Goal: Obtain resource: Obtain resource

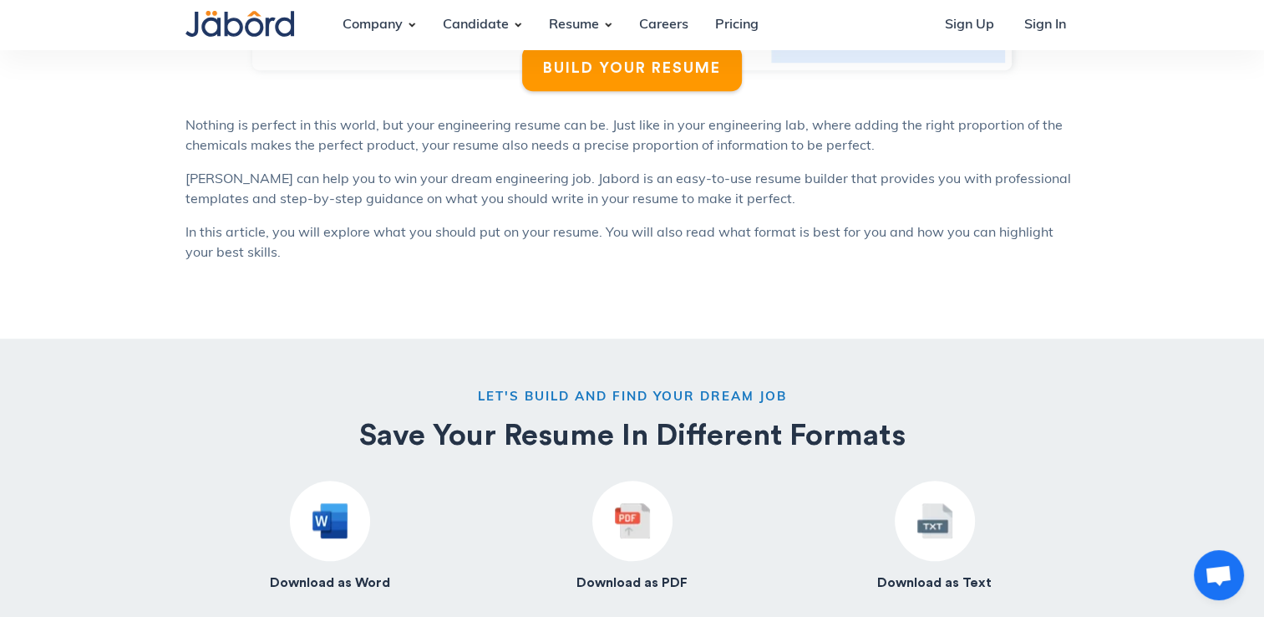
scroll to position [1504, 0]
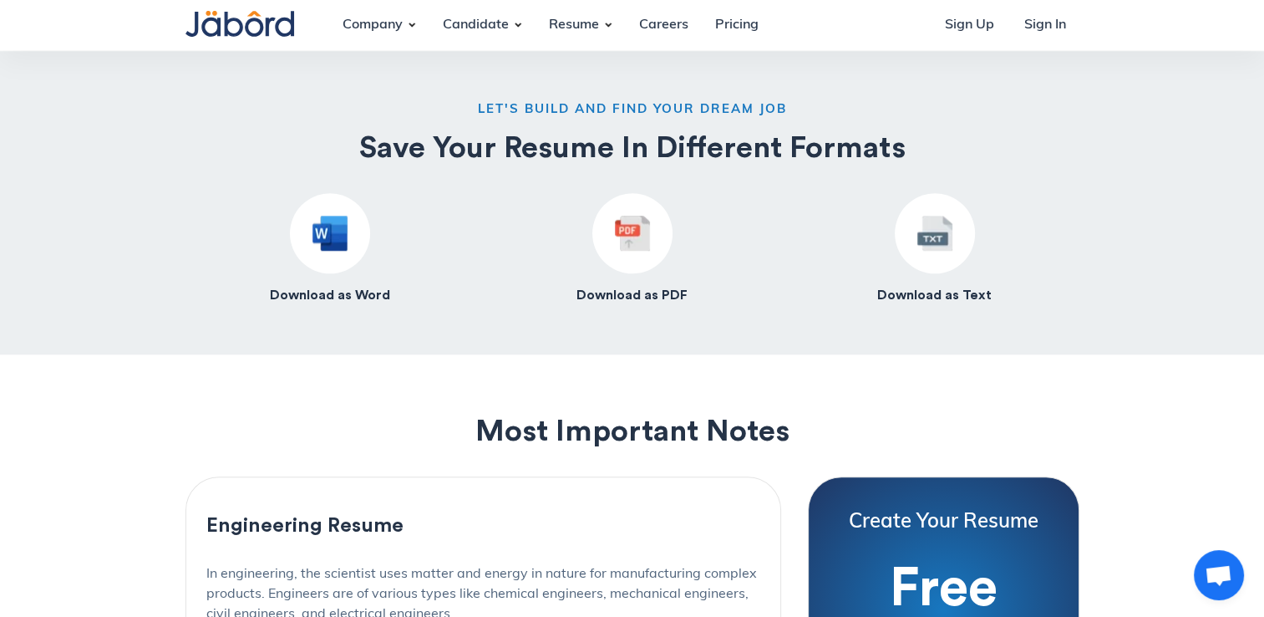
click at [321, 254] on div at bounding box center [330, 233] width 80 height 80
click at [312, 232] on img at bounding box center [329, 233] width 35 height 35
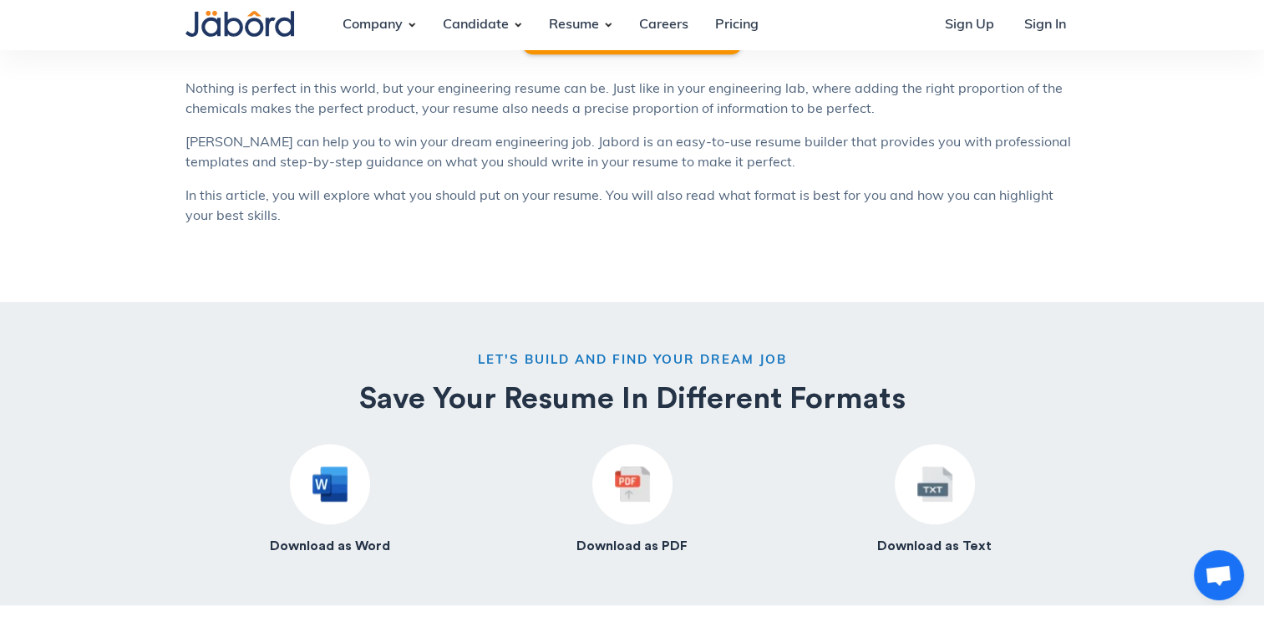
scroll to position [835, 0]
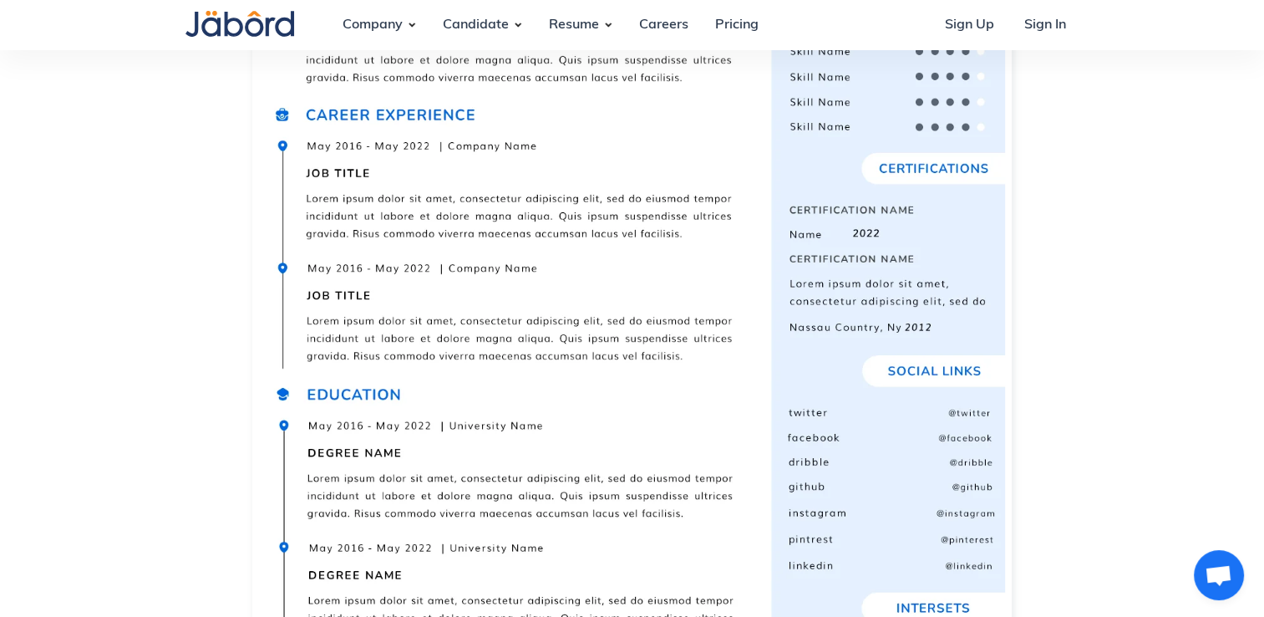
click at [622, 301] on img at bounding box center [632, 333] width 747 height 1055
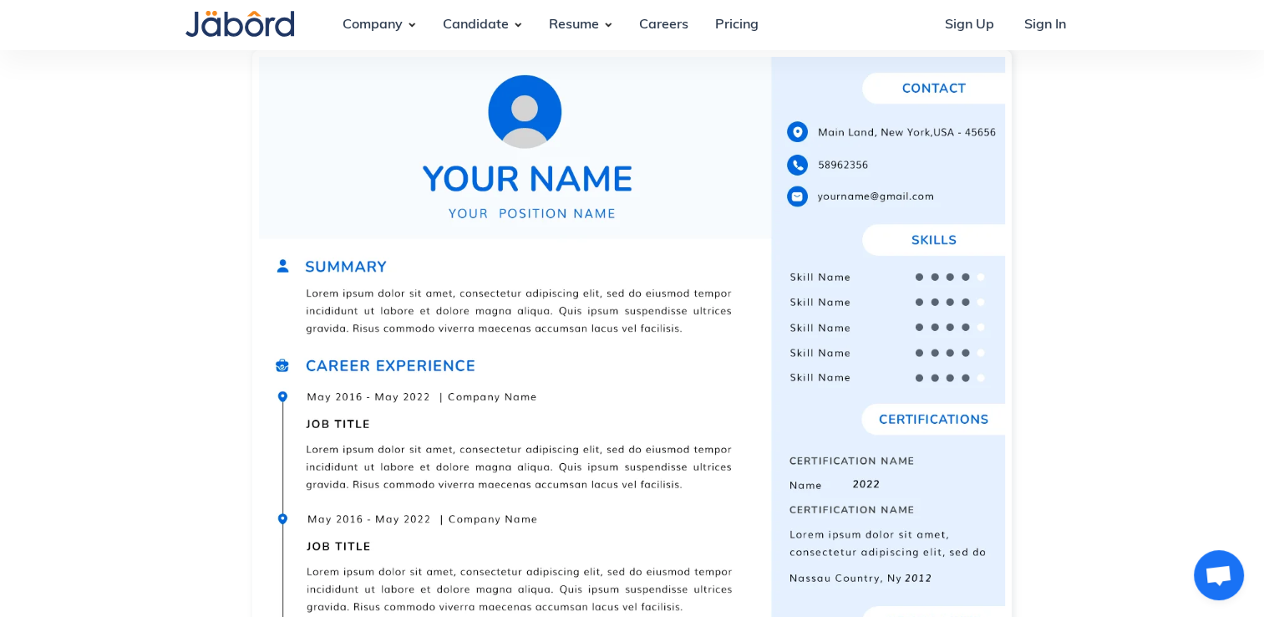
click at [535, 294] on img at bounding box center [632, 584] width 747 height 1055
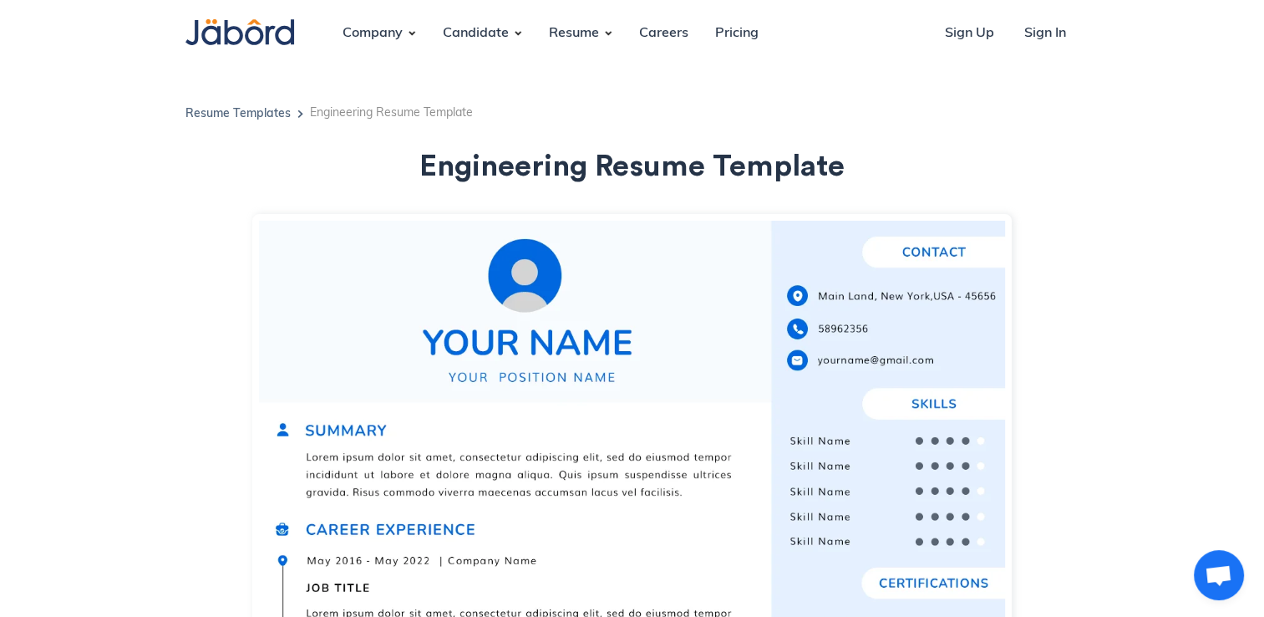
scroll to position [0, 0]
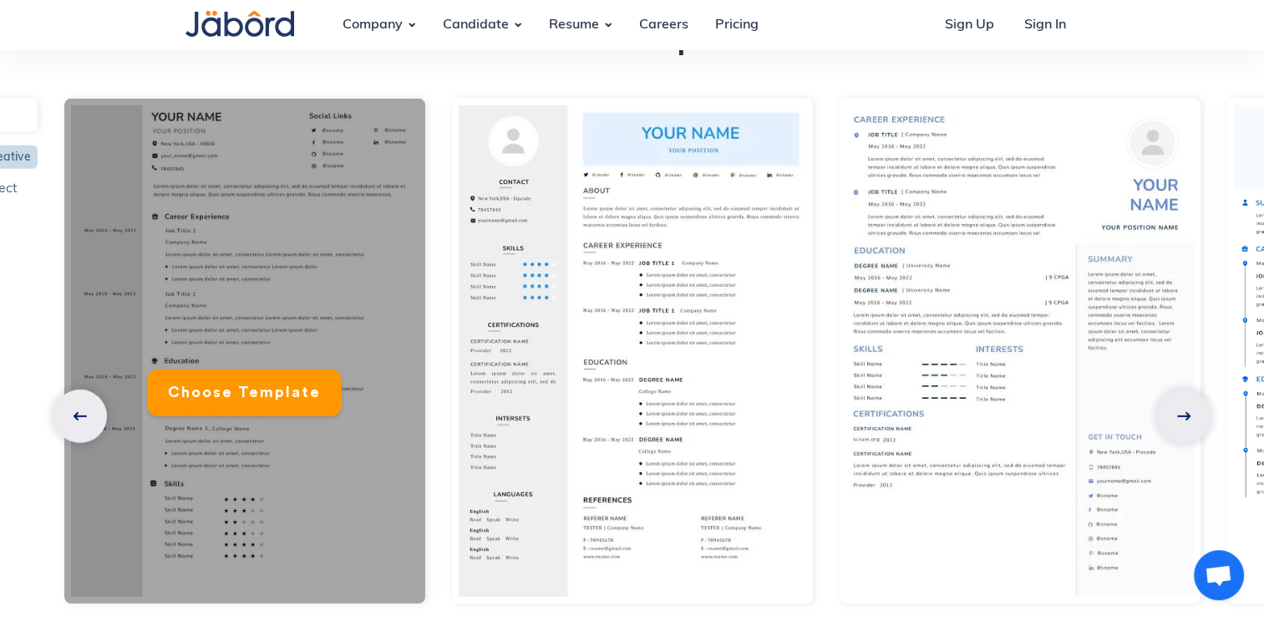
scroll to position [4929, 0]
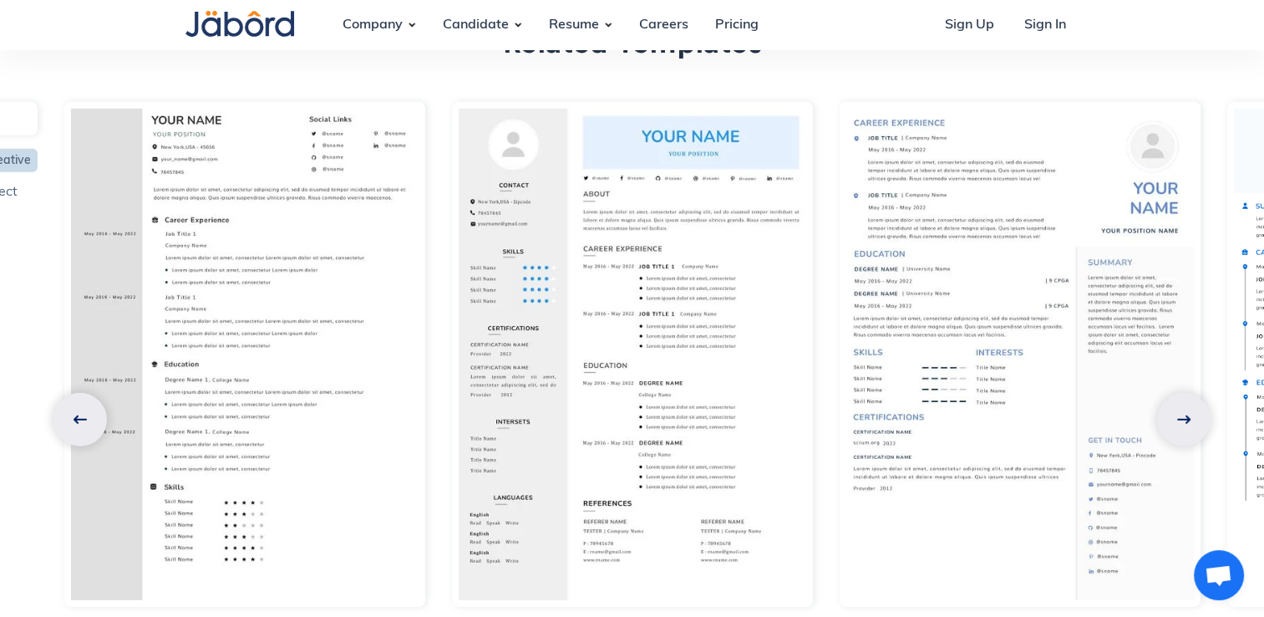
click at [1190, 393] on link at bounding box center [1183, 419] width 53 height 53
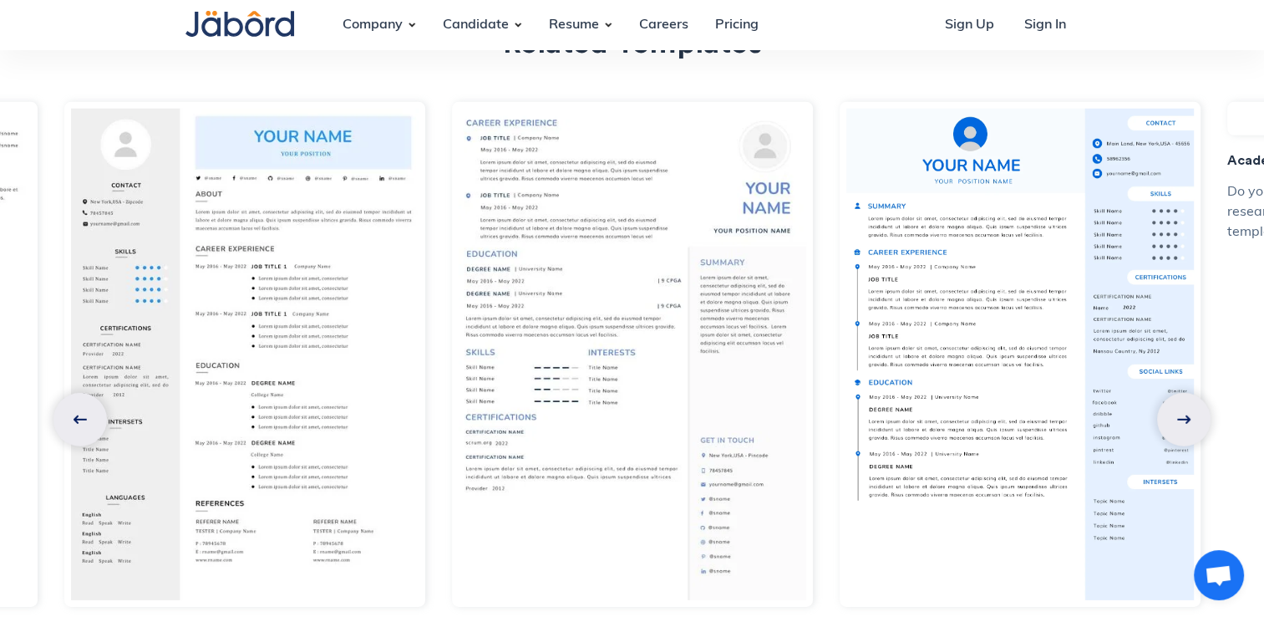
click at [1192, 393] on link at bounding box center [1183, 419] width 53 height 53
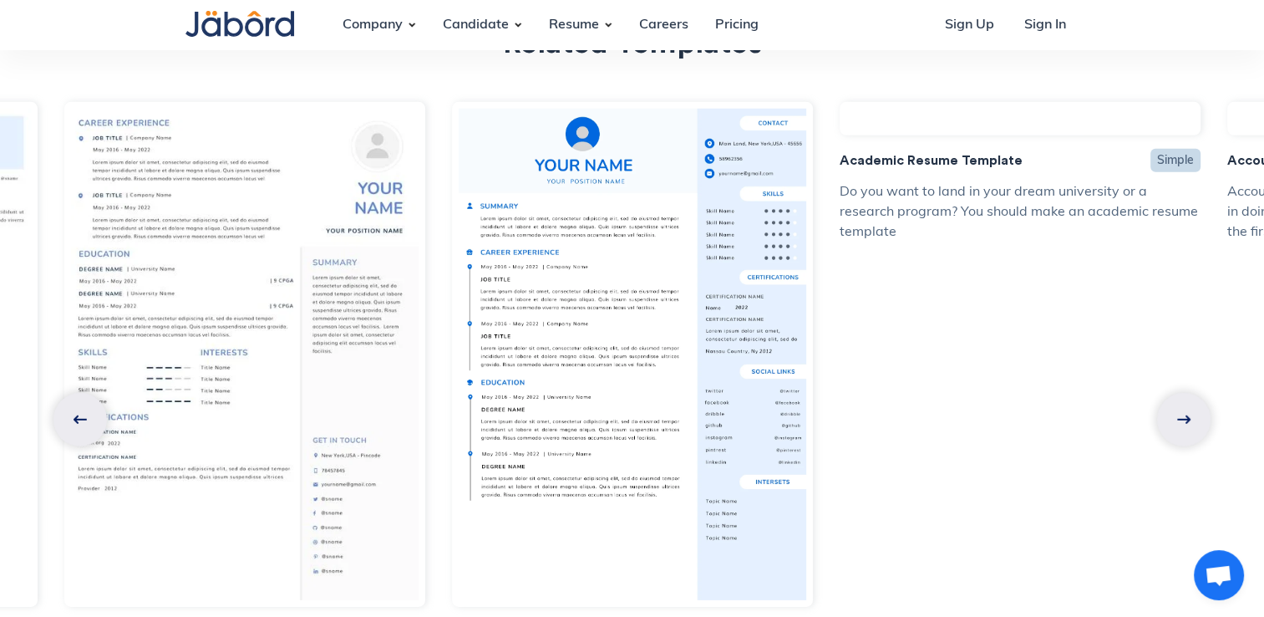
click at [79, 415] on img at bounding box center [80, 419] width 13 height 8
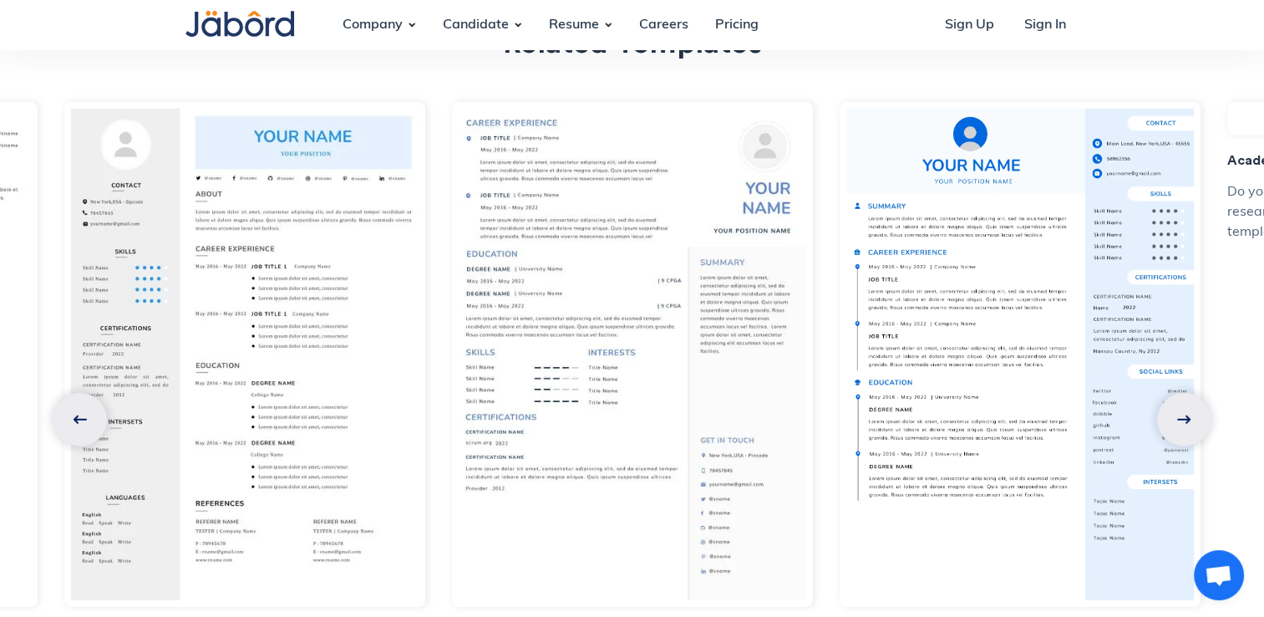
click at [79, 415] on img at bounding box center [80, 419] width 13 height 8
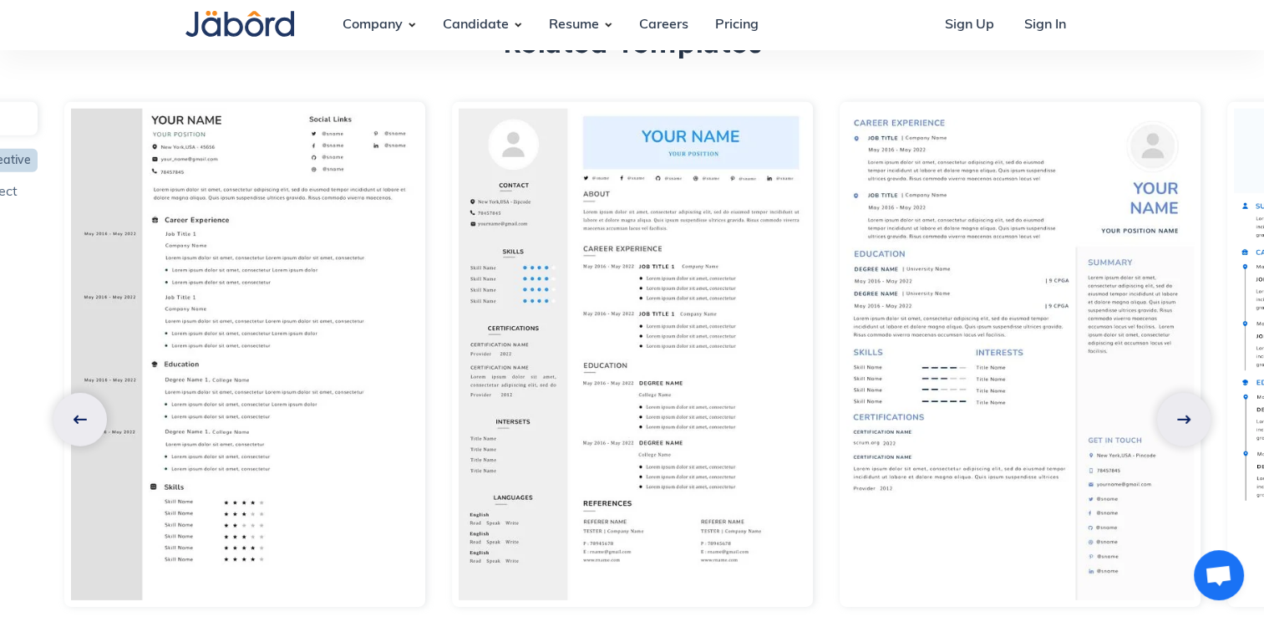
click at [78, 415] on img at bounding box center [80, 419] width 13 height 8
click at [76, 415] on img at bounding box center [80, 419] width 13 height 8
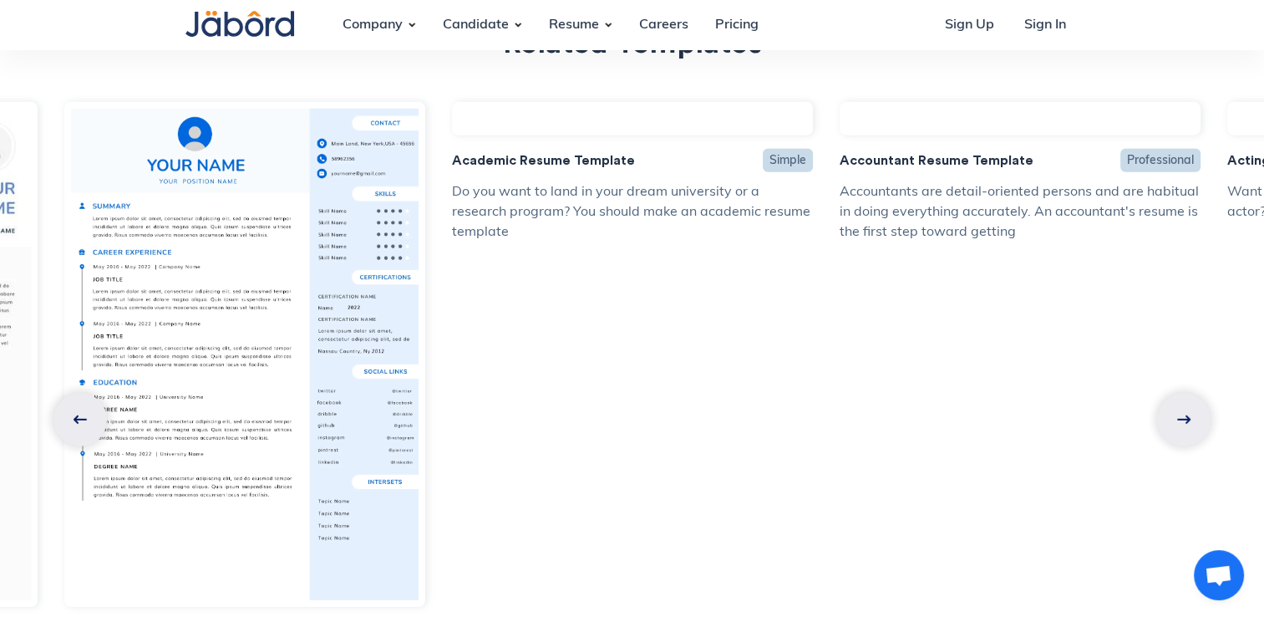
click at [87, 393] on link at bounding box center [79, 419] width 53 height 53
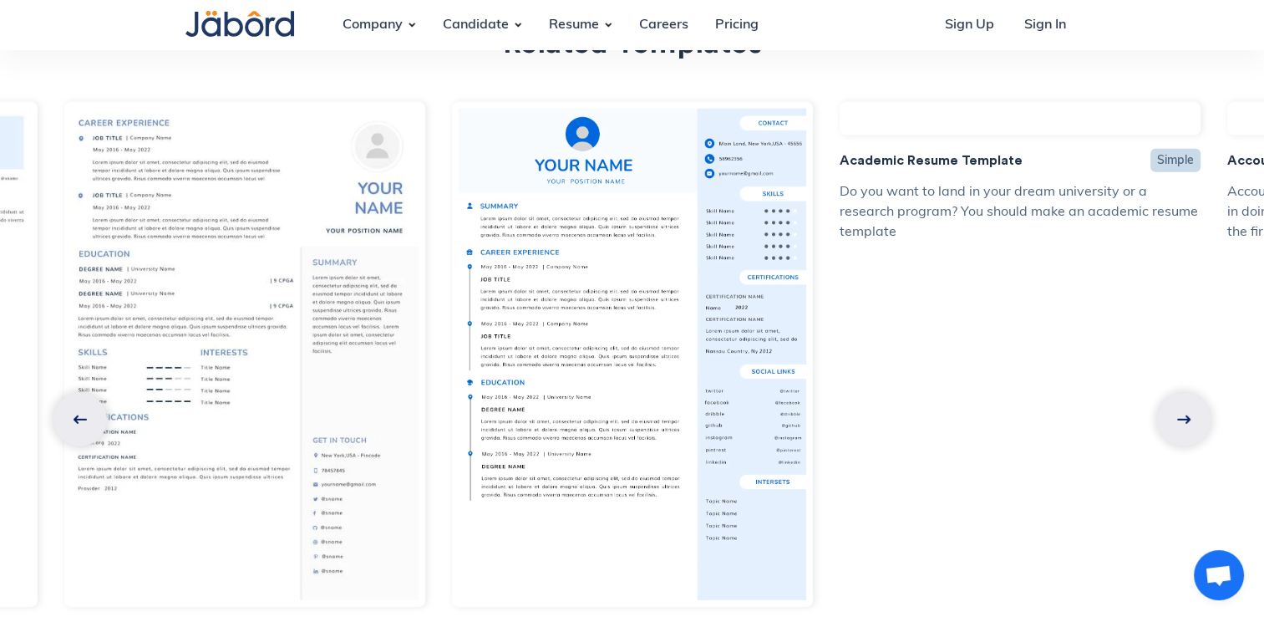
click at [87, 393] on link at bounding box center [79, 419] width 53 height 53
click at [89, 393] on link at bounding box center [79, 419] width 53 height 53
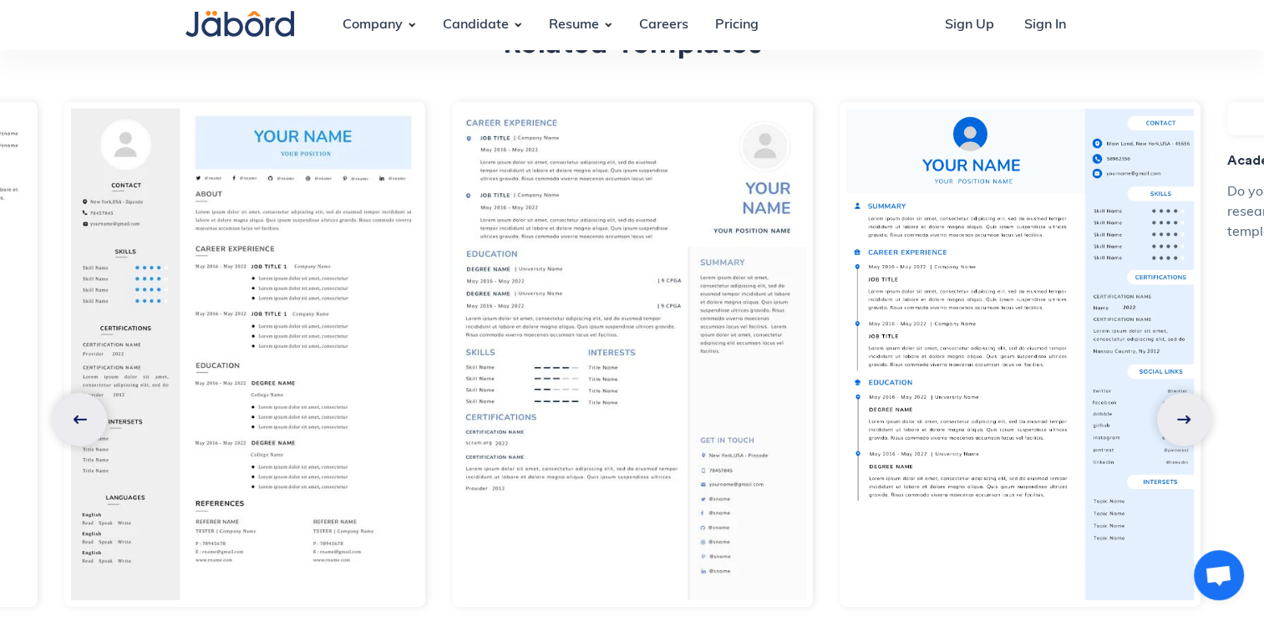
click at [89, 393] on link at bounding box center [79, 419] width 53 height 53
click at [88, 393] on link at bounding box center [79, 419] width 53 height 53
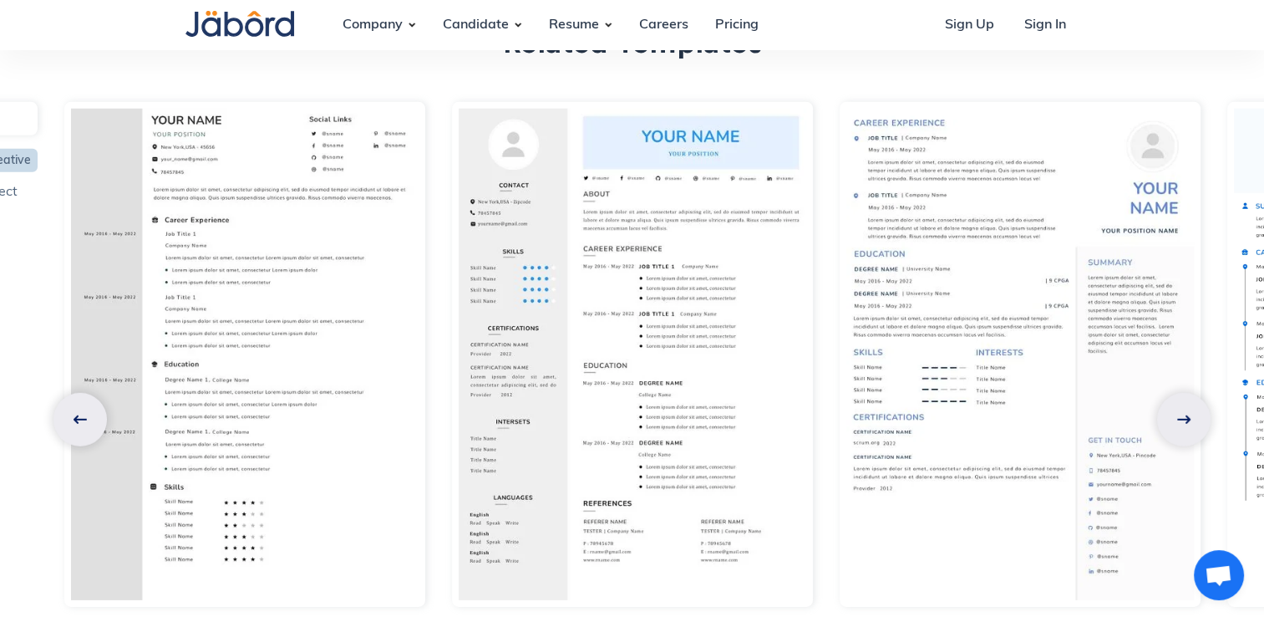
click at [86, 393] on link at bounding box center [79, 419] width 53 height 53
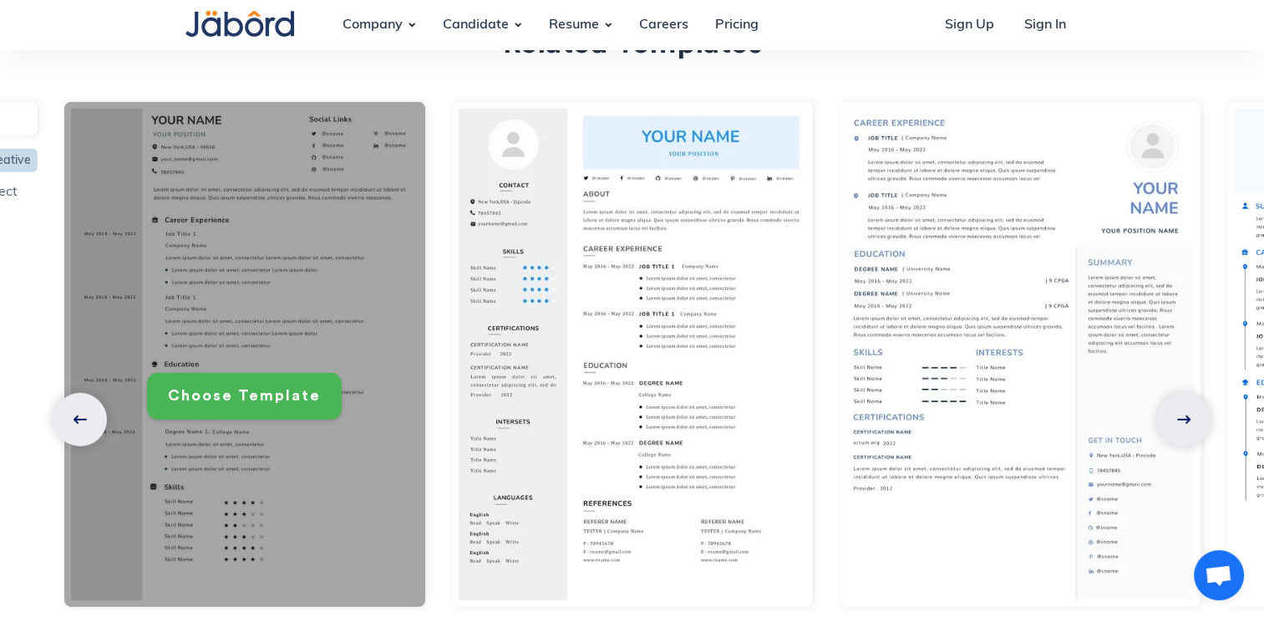
click at [210, 386] on div "Choose Template" at bounding box center [244, 395] width 153 height 19
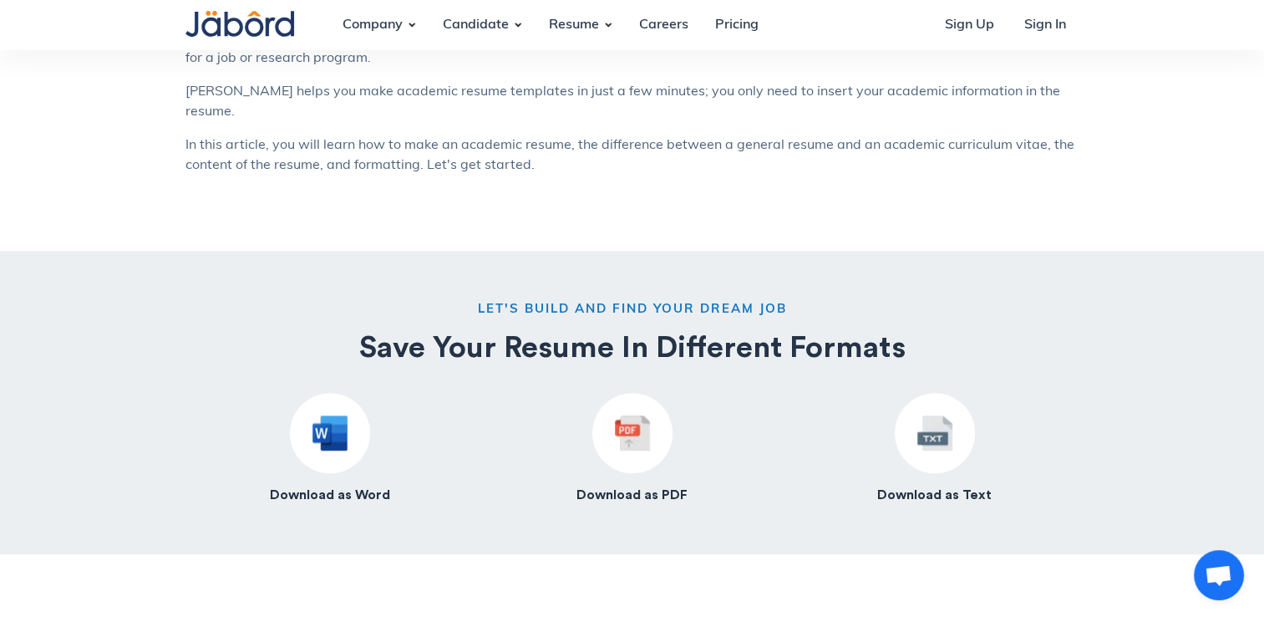
scroll to position [1337, 0]
